Goal: Check status: Check status

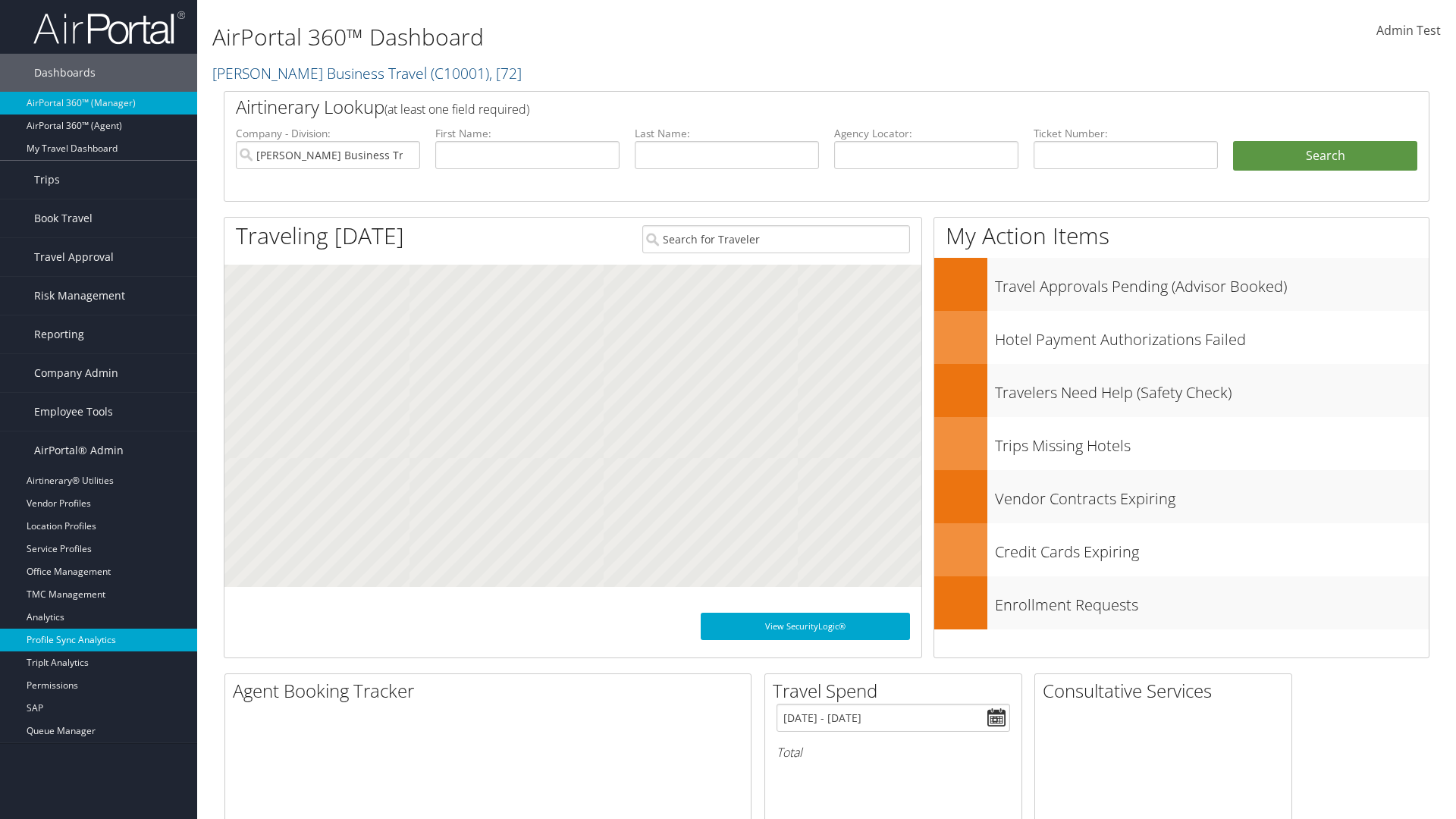
click at [99, 640] on link "Profile Sync Analytics" at bounding box center [99, 640] width 197 height 23
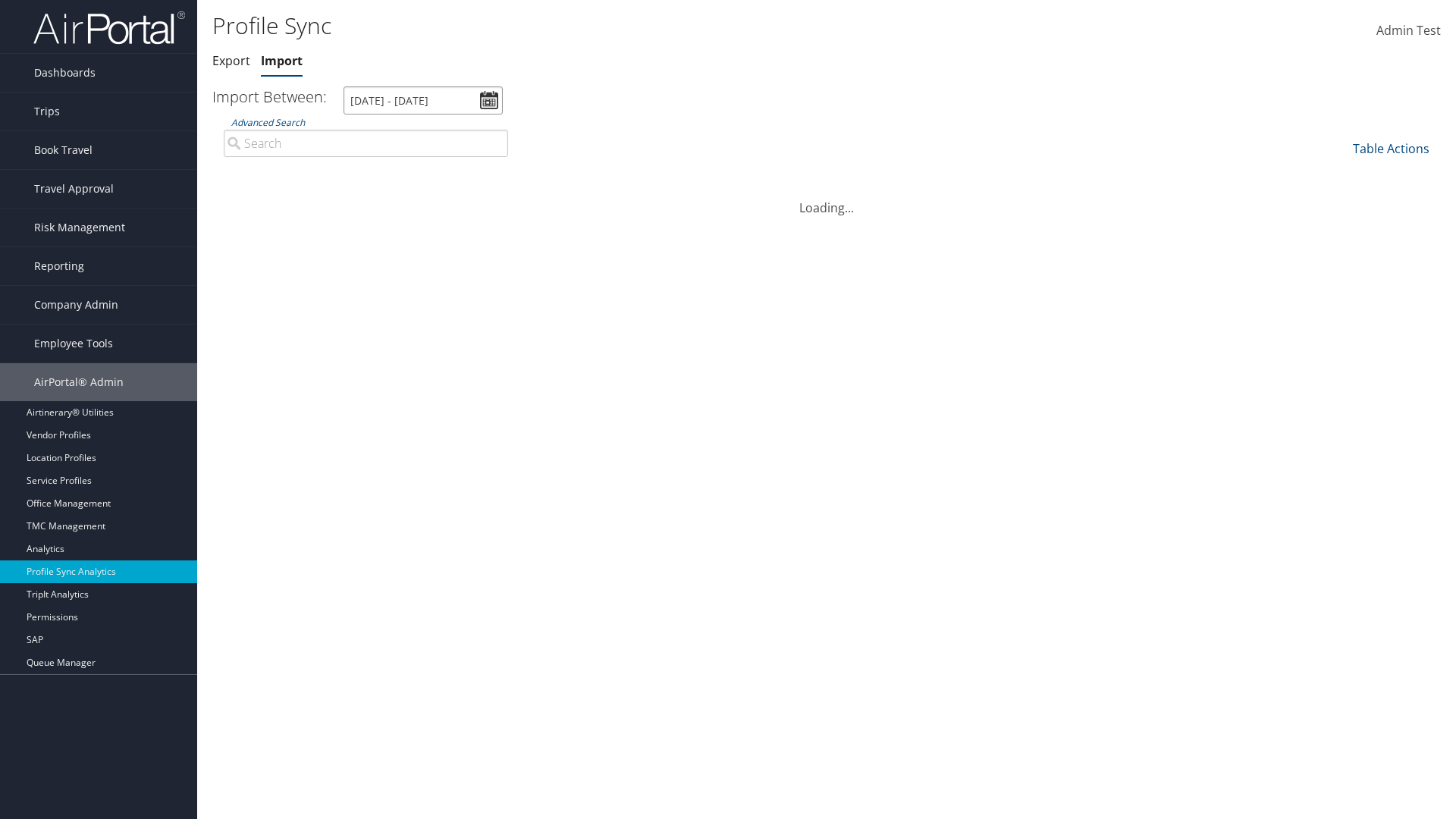
click at [423, 100] on input "9/5/2025 - 10/6/2025" at bounding box center [422, 100] width 159 height 28
click at [0, 0] on button "Apply" at bounding box center [0, 0] width 0 height 0
type input "1/1/2024 - 7/31/2024"
